Goal: Complete application form: Complete application form

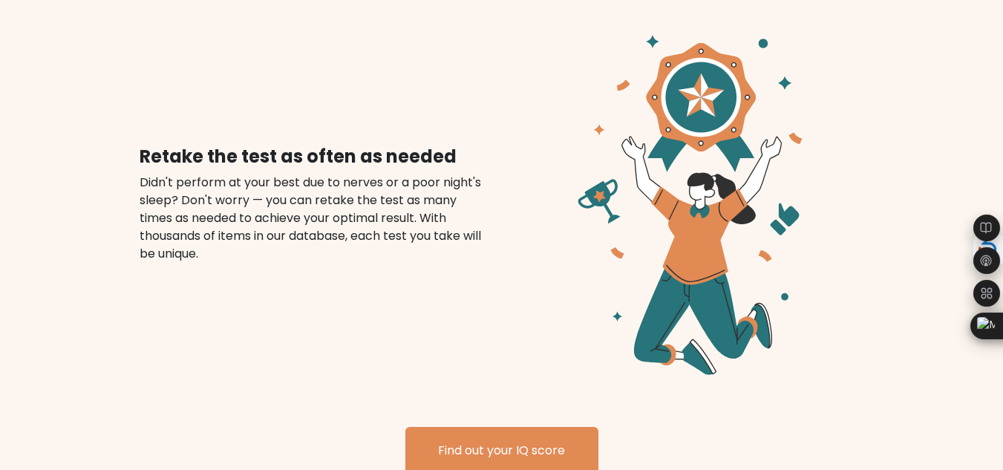
scroll to position [2501, 0]
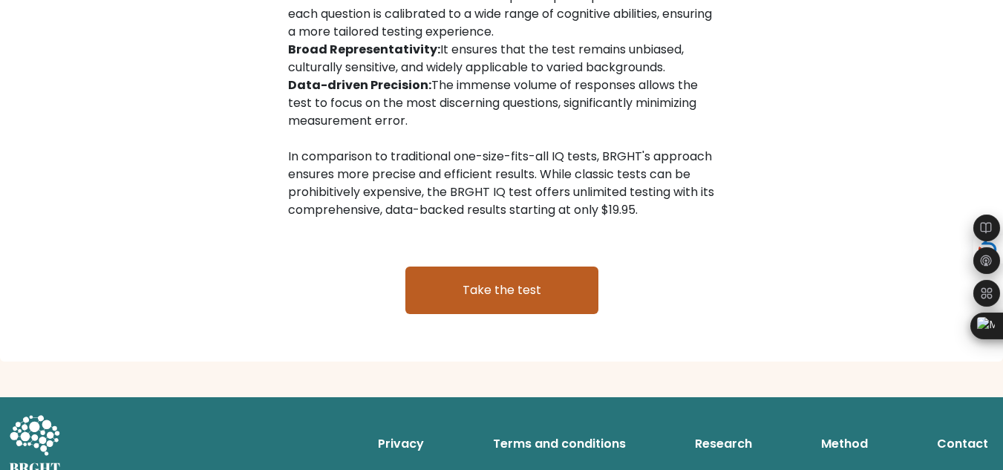
click at [498, 275] on link "Take the test" at bounding box center [501, 291] width 193 height 48
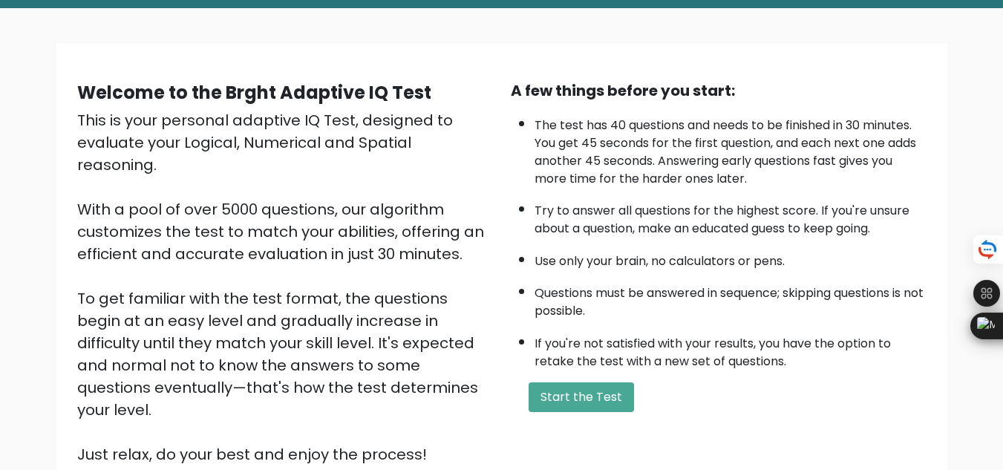
scroll to position [74, 0]
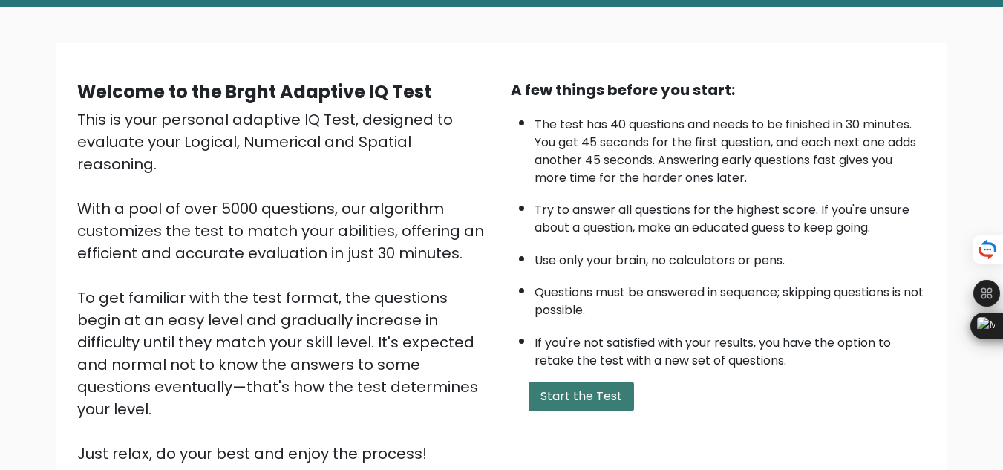
click at [559, 402] on button "Start the Test" at bounding box center [581, 397] width 105 height 30
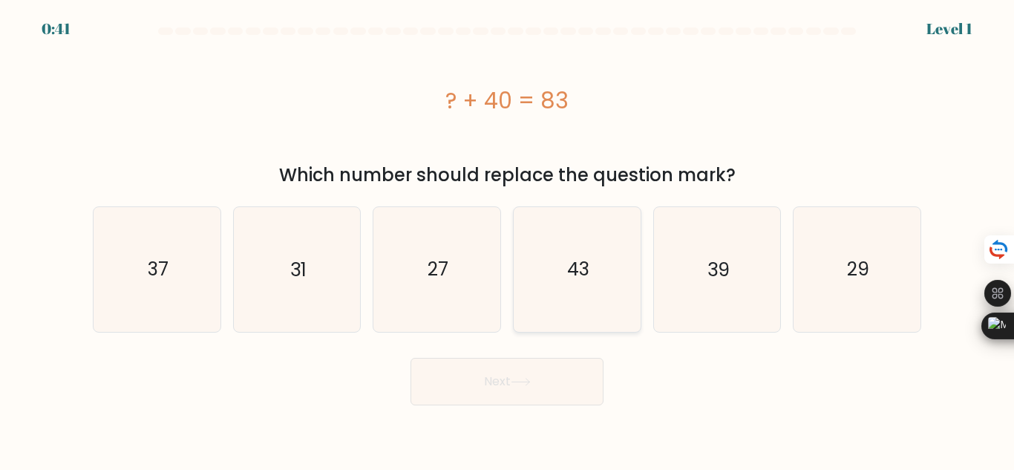
click at [591, 284] on icon "43" at bounding box center [577, 269] width 124 height 124
click at [508, 239] on input "d. 43" at bounding box center [507, 237] width 1 height 4
radio input "true"
click at [561, 386] on button "Next" at bounding box center [507, 382] width 193 height 48
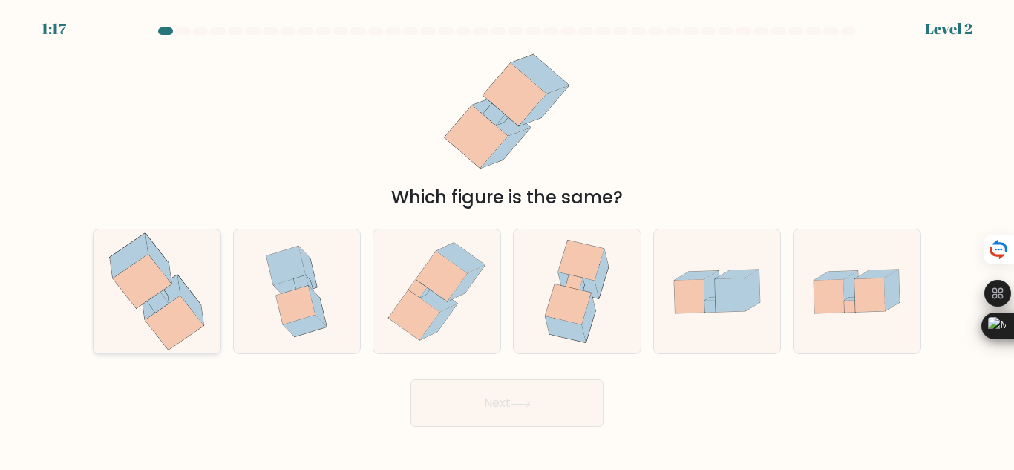
click at [180, 329] on icon at bounding box center [175, 323] width 59 height 54
click at [507, 239] on input "a." at bounding box center [507, 237] width 1 height 4
radio input "true"
click at [457, 411] on button "Next" at bounding box center [507, 403] width 193 height 48
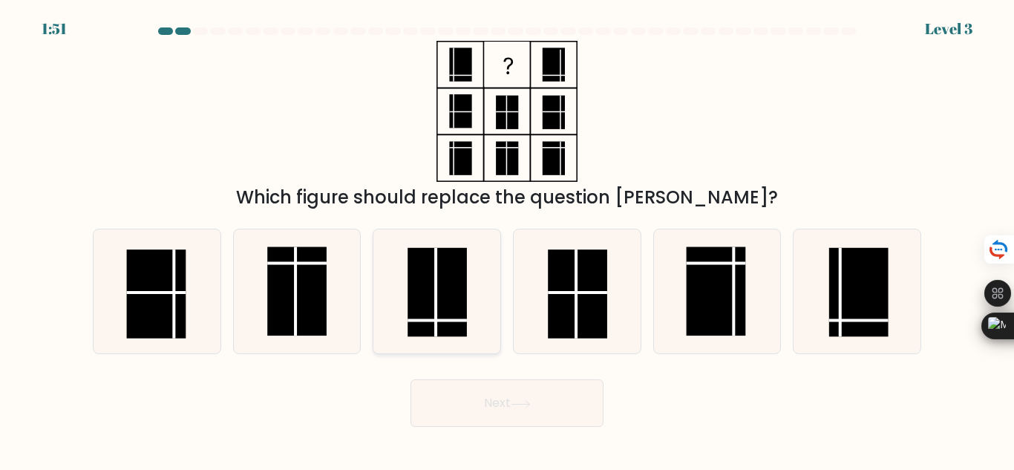
click at [483, 305] on icon at bounding box center [437, 291] width 124 height 124
click at [507, 239] on input "c." at bounding box center [507, 237] width 1 height 4
radio input "true"
click at [544, 445] on body "1:50 Level 3" at bounding box center [507, 235] width 1014 height 470
click at [539, 414] on button "Next" at bounding box center [507, 403] width 193 height 48
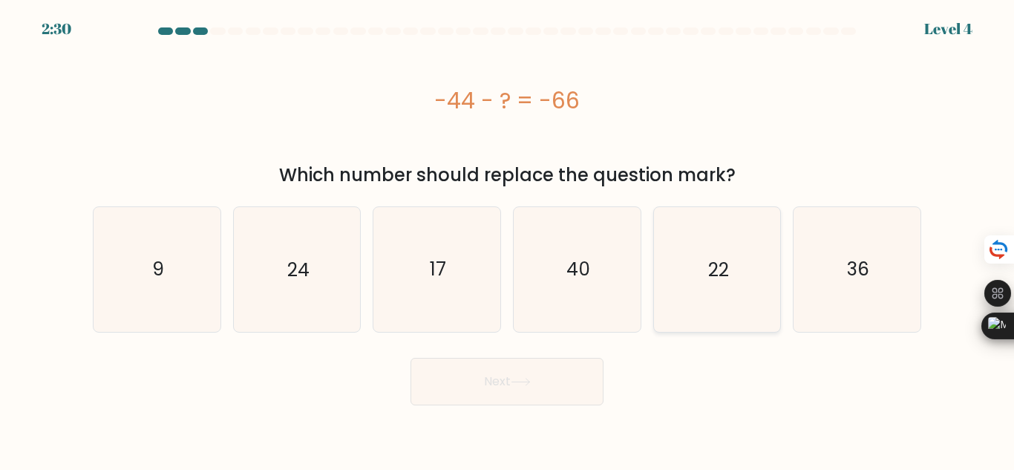
click at [710, 281] on text "22" at bounding box center [718, 269] width 21 height 26
click at [508, 239] on input "e. 22" at bounding box center [507, 237] width 1 height 4
radio input "true"
click at [539, 401] on button "Next" at bounding box center [507, 382] width 193 height 48
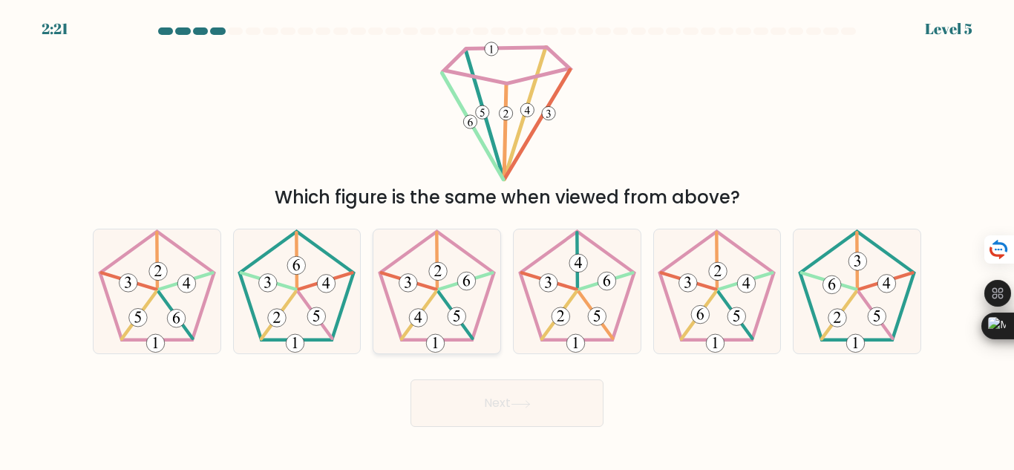
click at [468, 307] on icon at bounding box center [437, 291] width 124 height 124
click at [507, 239] on input "c." at bounding box center [507, 237] width 1 height 4
radio input "true"
click at [547, 396] on button "Next" at bounding box center [507, 403] width 193 height 48
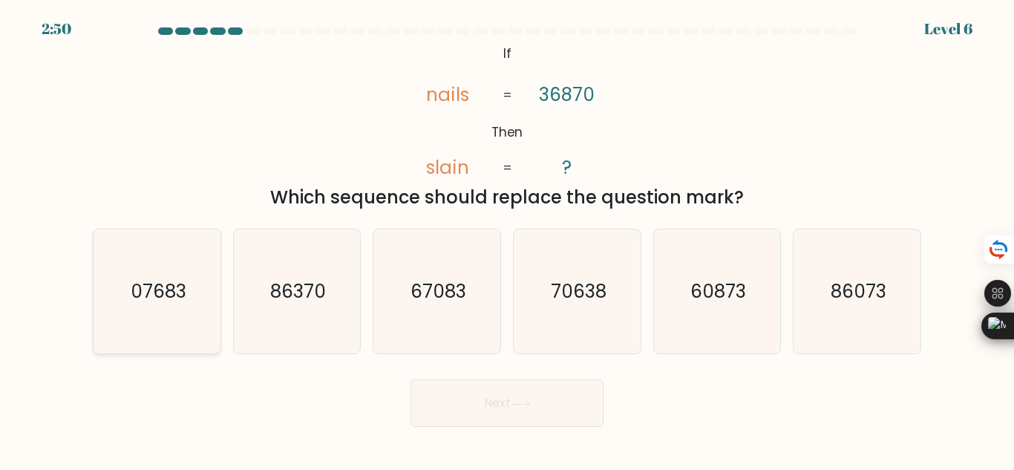
click at [174, 301] on text "07683" at bounding box center [158, 291] width 56 height 26
click at [507, 239] on input "a. 07683" at bounding box center [507, 237] width 1 height 4
radio input "true"
click at [511, 405] on button "Next" at bounding box center [507, 403] width 193 height 48
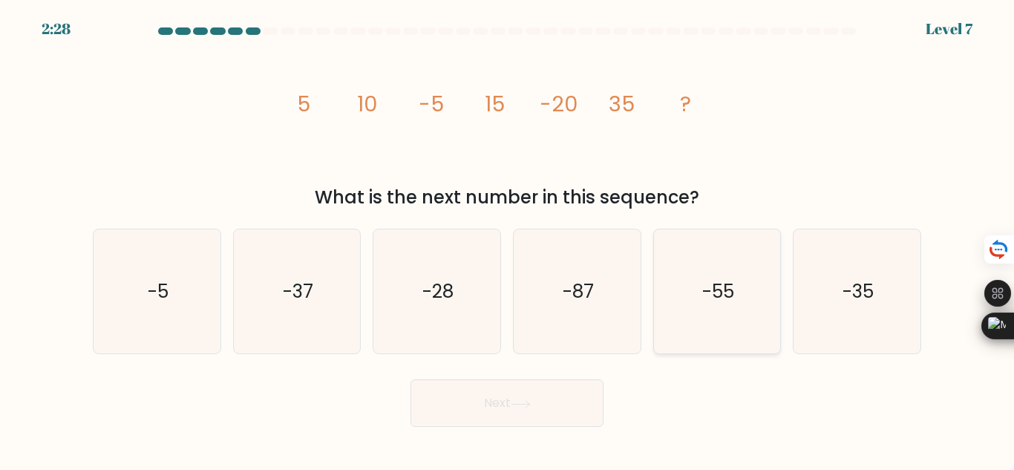
click at [719, 301] on text "-55" at bounding box center [718, 291] width 32 height 26
click at [508, 239] on input "e. -55" at bounding box center [507, 237] width 1 height 4
radio input "true"
click at [564, 418] on button "Next" at bounding box center [507, 403] width 193 height 48
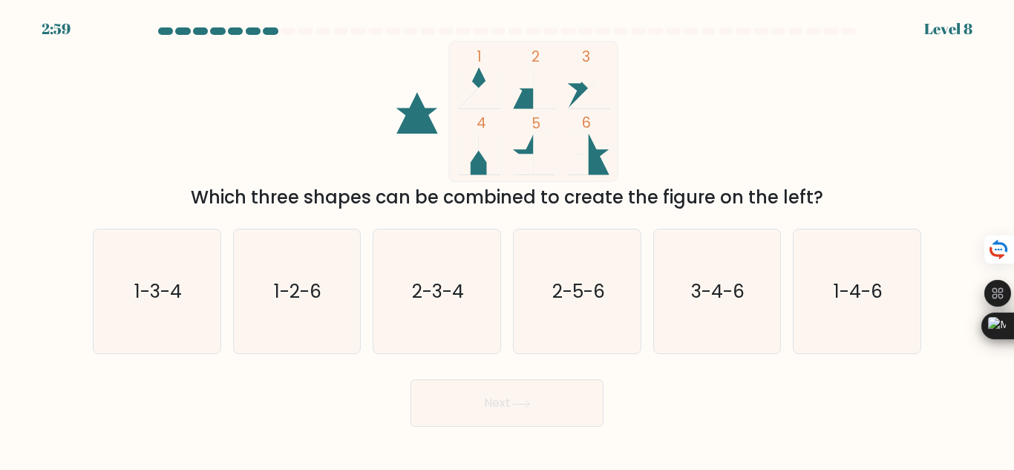
click at [529, 151] on icon at bounding box center [534, 155] width 42 height 42
click at [258, 296] on icon "1-2-6" at bounding box center [297, 291] width 124 height 124
click at [507, 239] on input "b. 1-2-6" at bounding box center [507, 237] width 1 height 4
radio input "true"
click at [468, 396] on button "Next" at bounding box center [507, 403] width 193 height 48
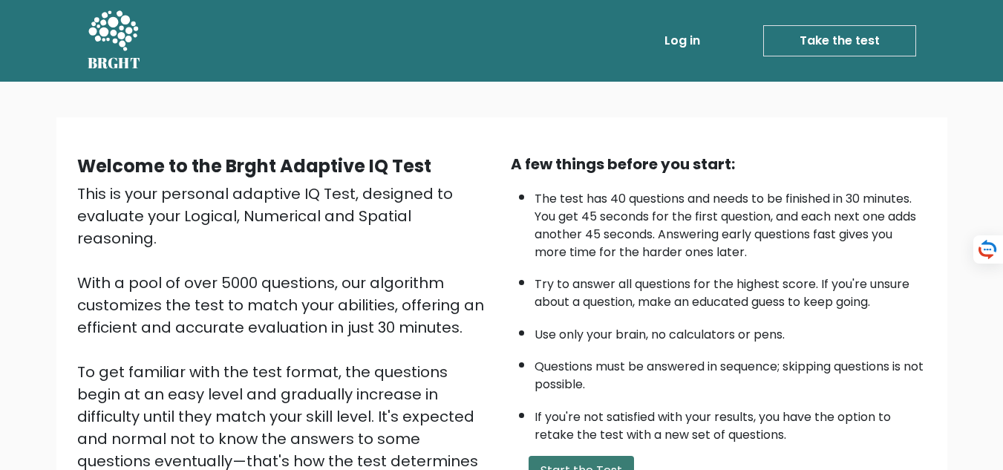
click at [619, 456] on button "Start the Test" at bounding box center [581, 471] width 105 height 30
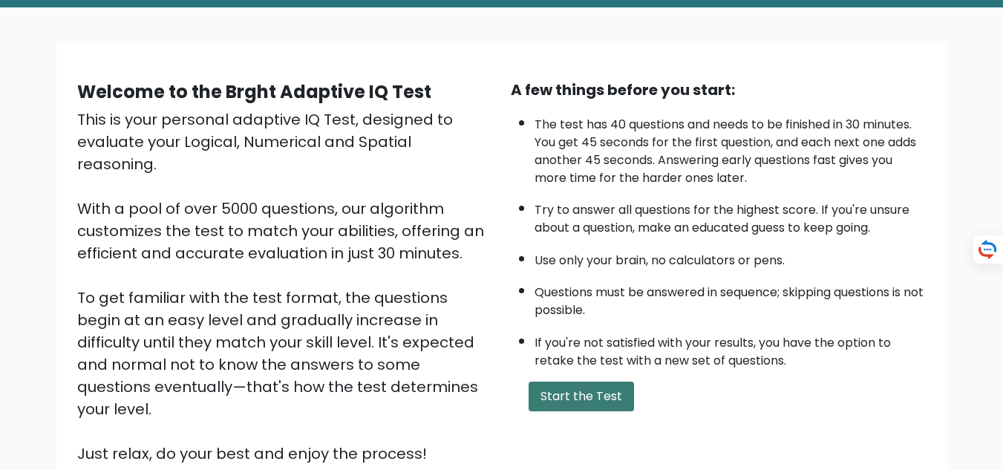
scroll to position [74, 0]
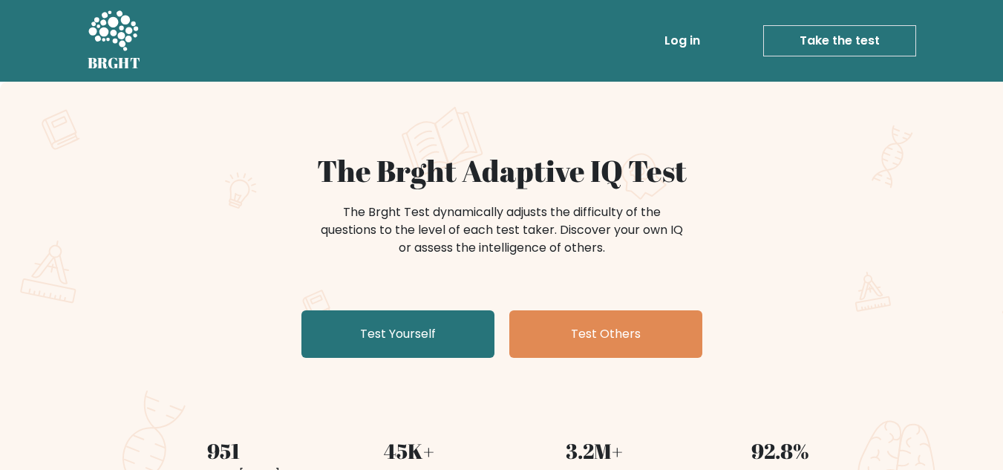
scroll to position [76, 0]
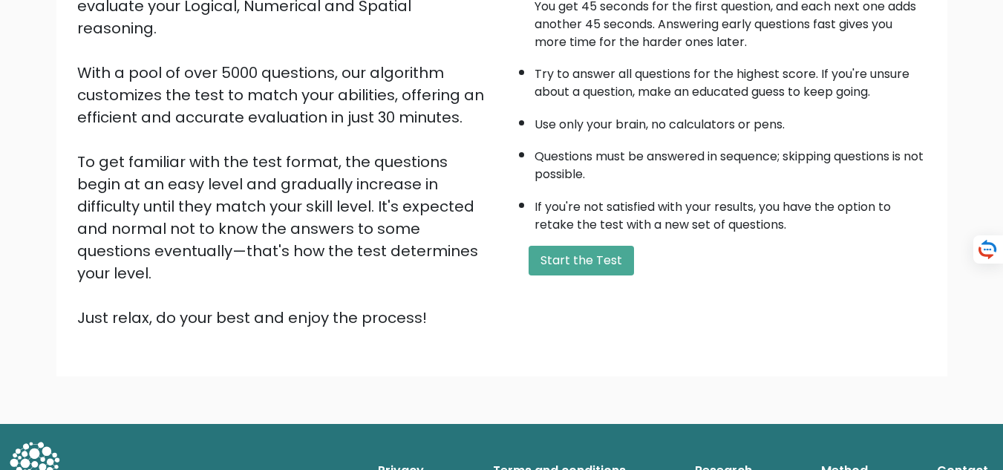
scroll to position [210, 0]
click at [572, 258] on button "Start the Test" at bounding box center [581, 261] width 105 height 30
